Goal: Book appointment/travel/reservation

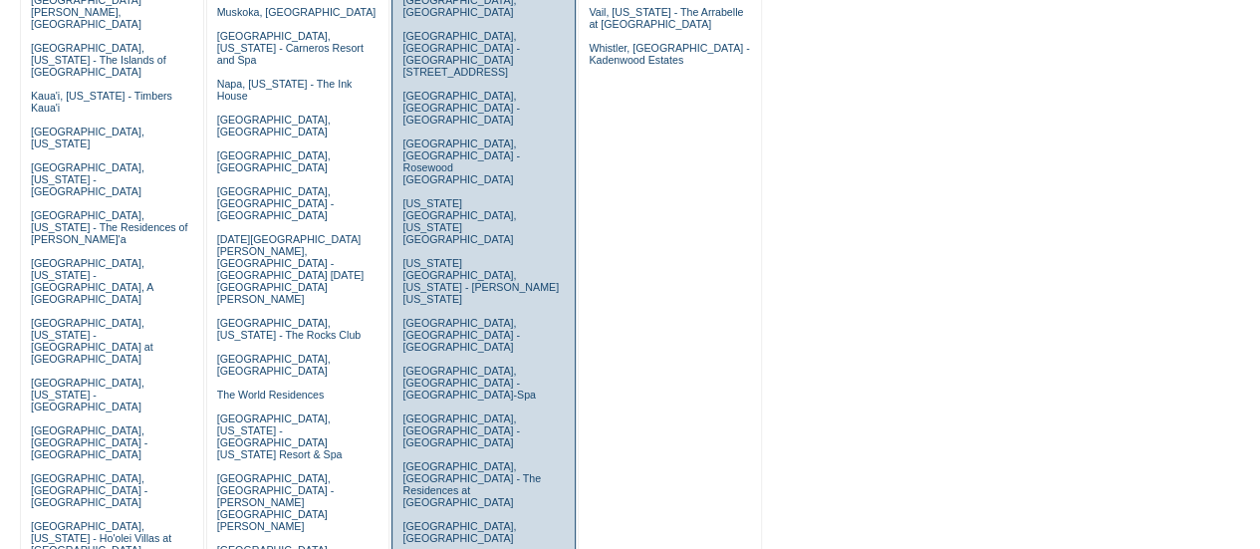
scroll to position [399, 0]
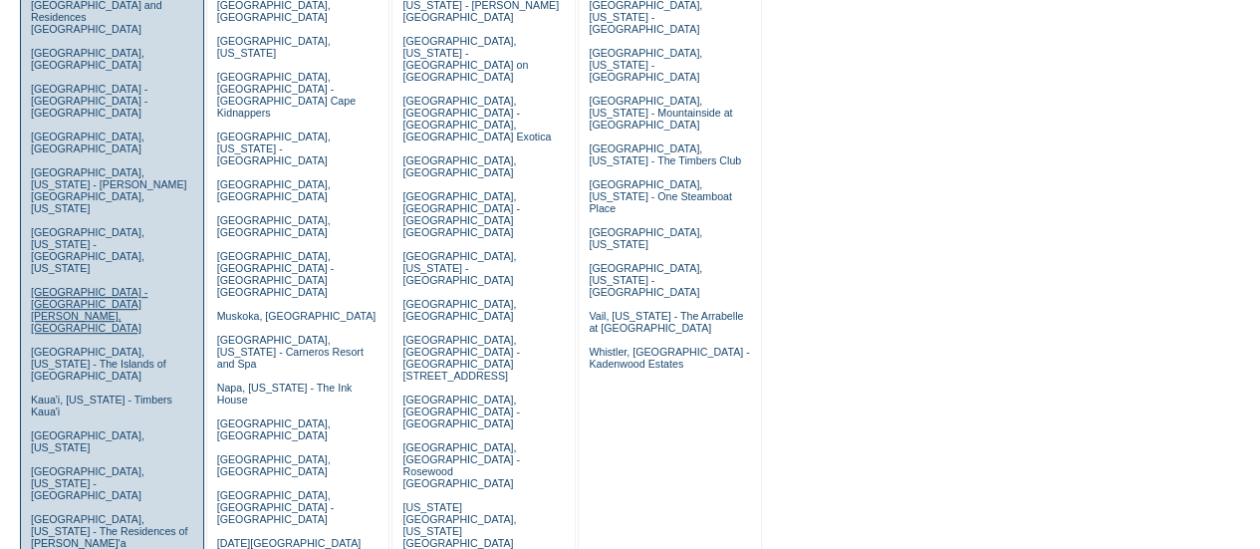
click at [113, 286] on link "Grand Cayman Island - The Ritz-Carlton, Grand Cayman" at bounding box center [89, 310] width 117 height 48
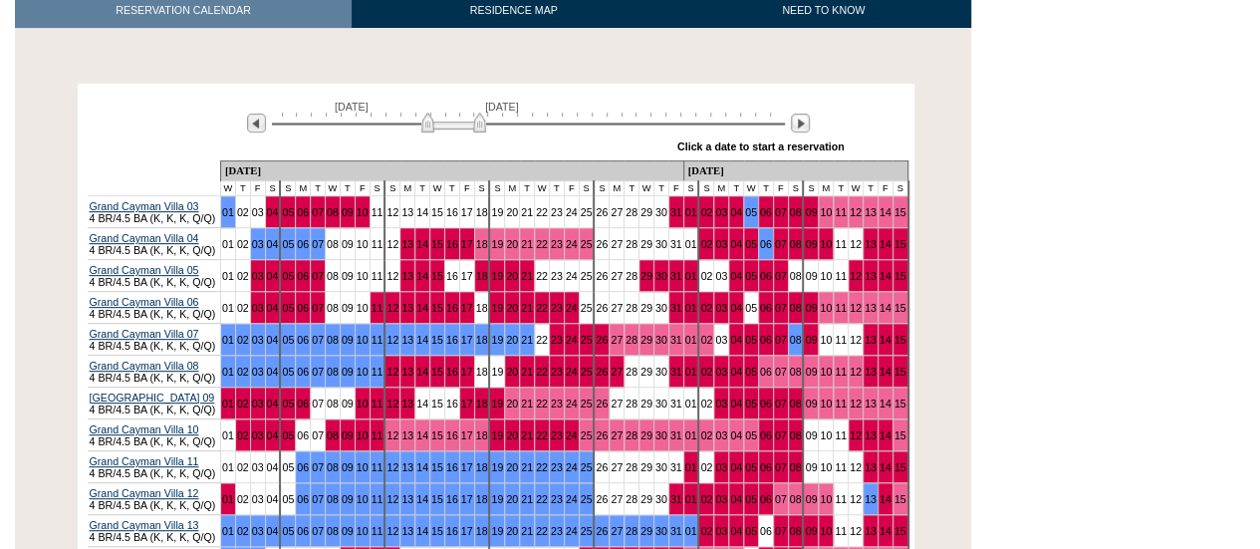
scroll to position [357, 0]
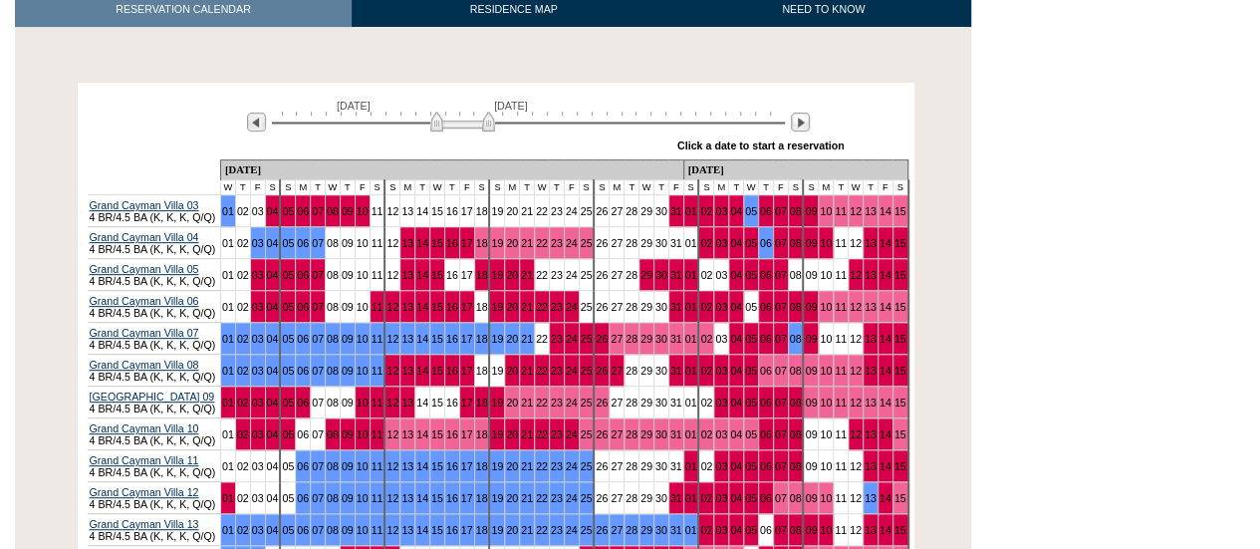
click at [472, 112] on img at bounding box center [462, 122] width 65 height 20
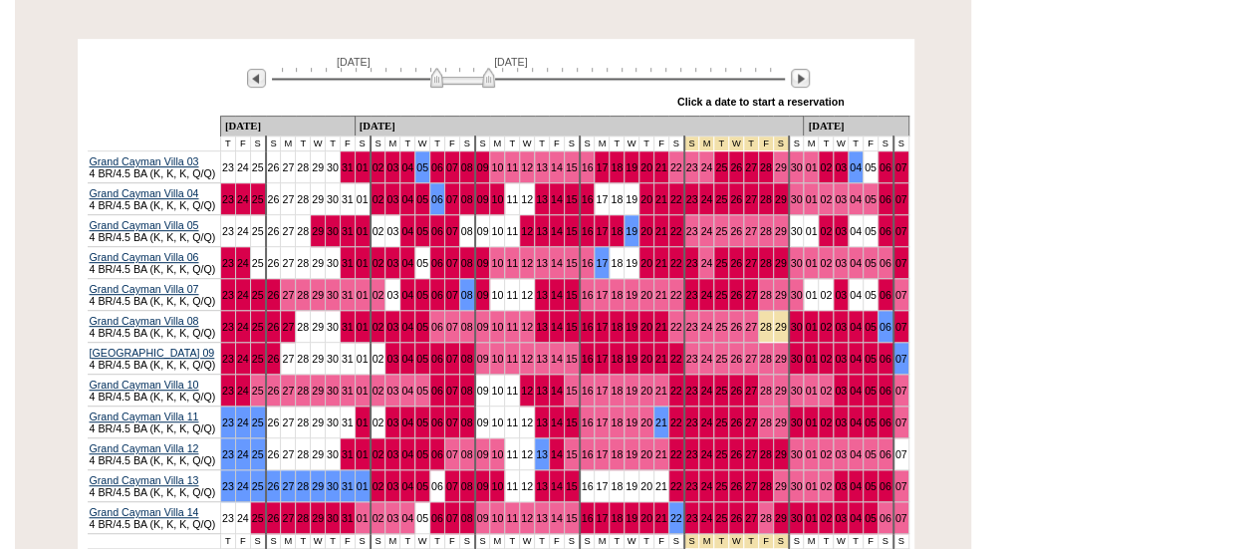
scroll to position [403, 0]
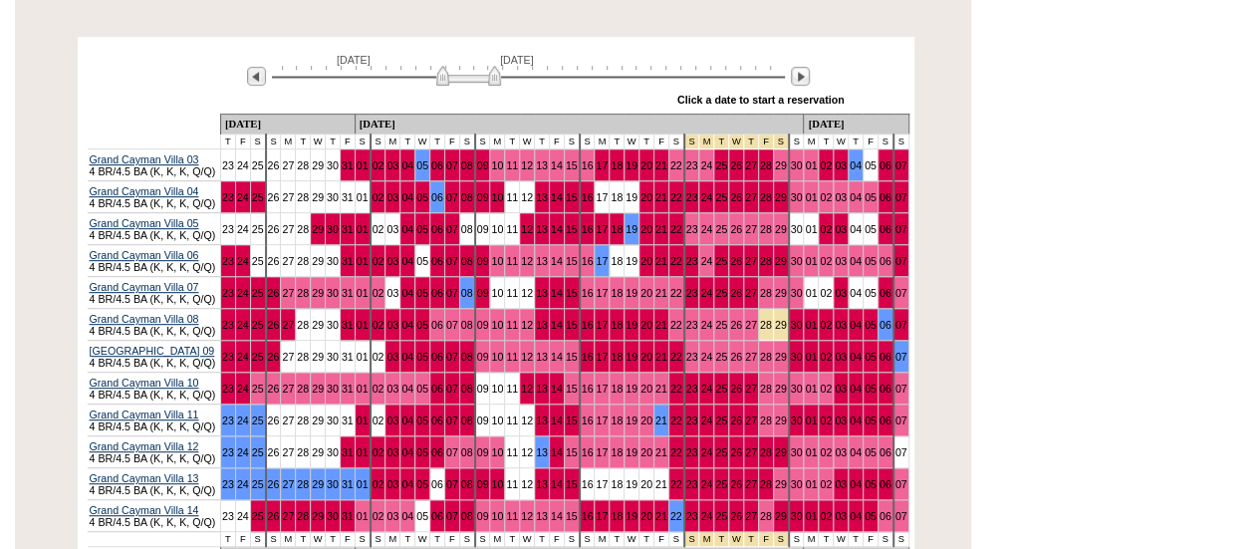
click at [465, 66] on img at bounding box center [468, 76] width 65 height 20
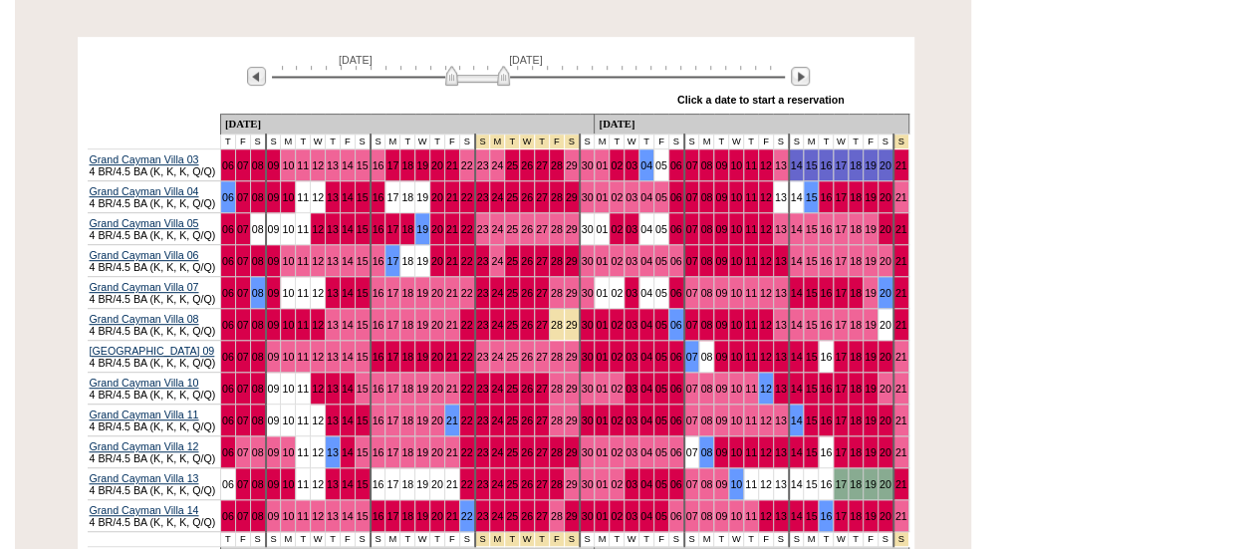
drag, startPoint x: 460, startPoint y: 51, endPoint x: 470, endPoint y: 49, distance: 10.2
click at [470, 66] on img at bounding box center [477, 76] width 65 height 20
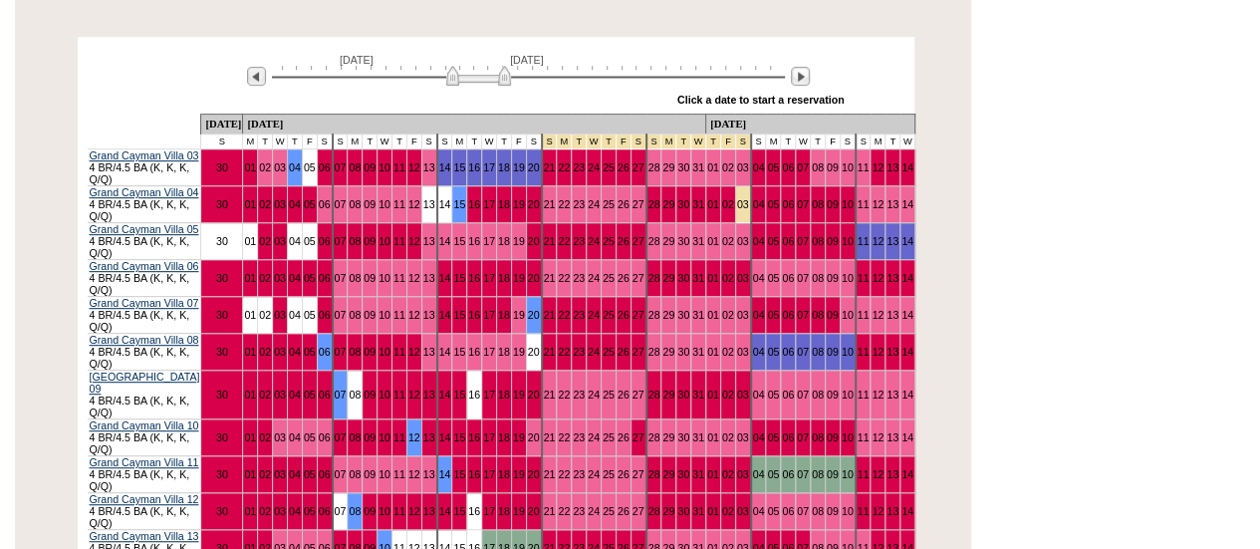
scroll to position [0, 0]
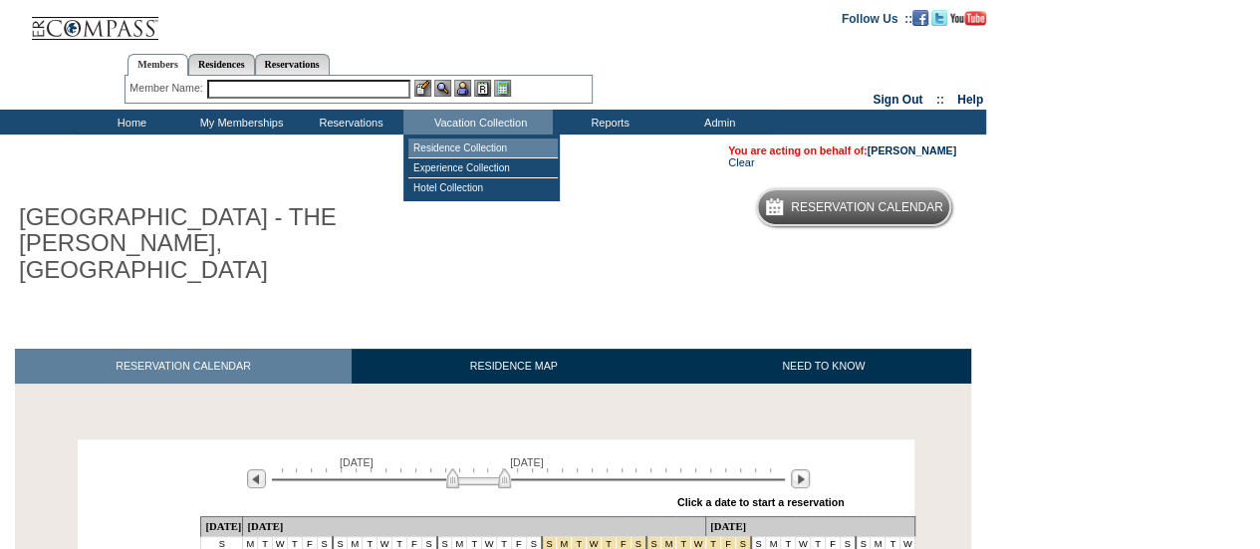
click at [490, 146] on td "Residence Collection" at bounding box center [483, 148] width 149 height 20
